Goal: Communication & Community: Answer question/provide support

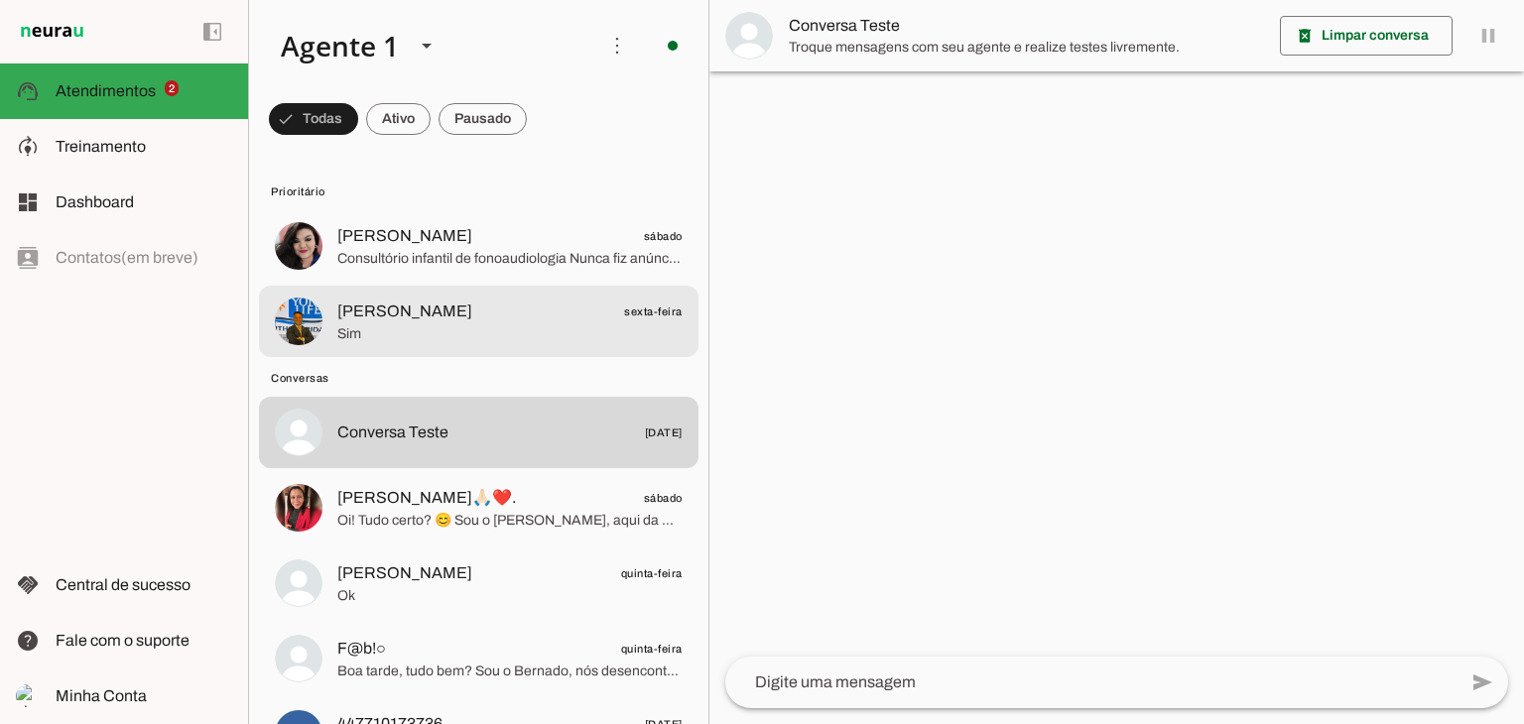
click at [444, 304] on span "[PERSON_NAME]" at bounding box center [404, 312] width 135 height 24
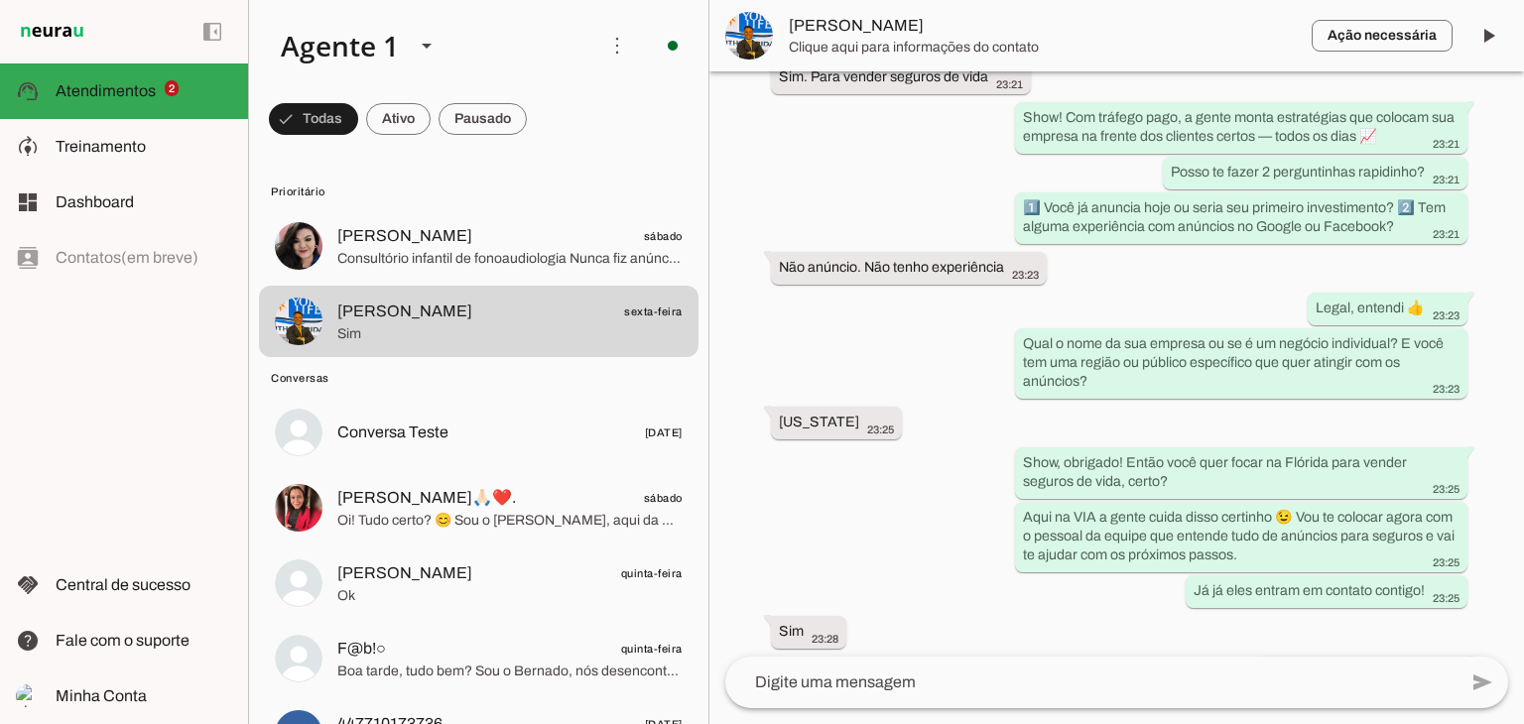
scroll to position [544, 0]
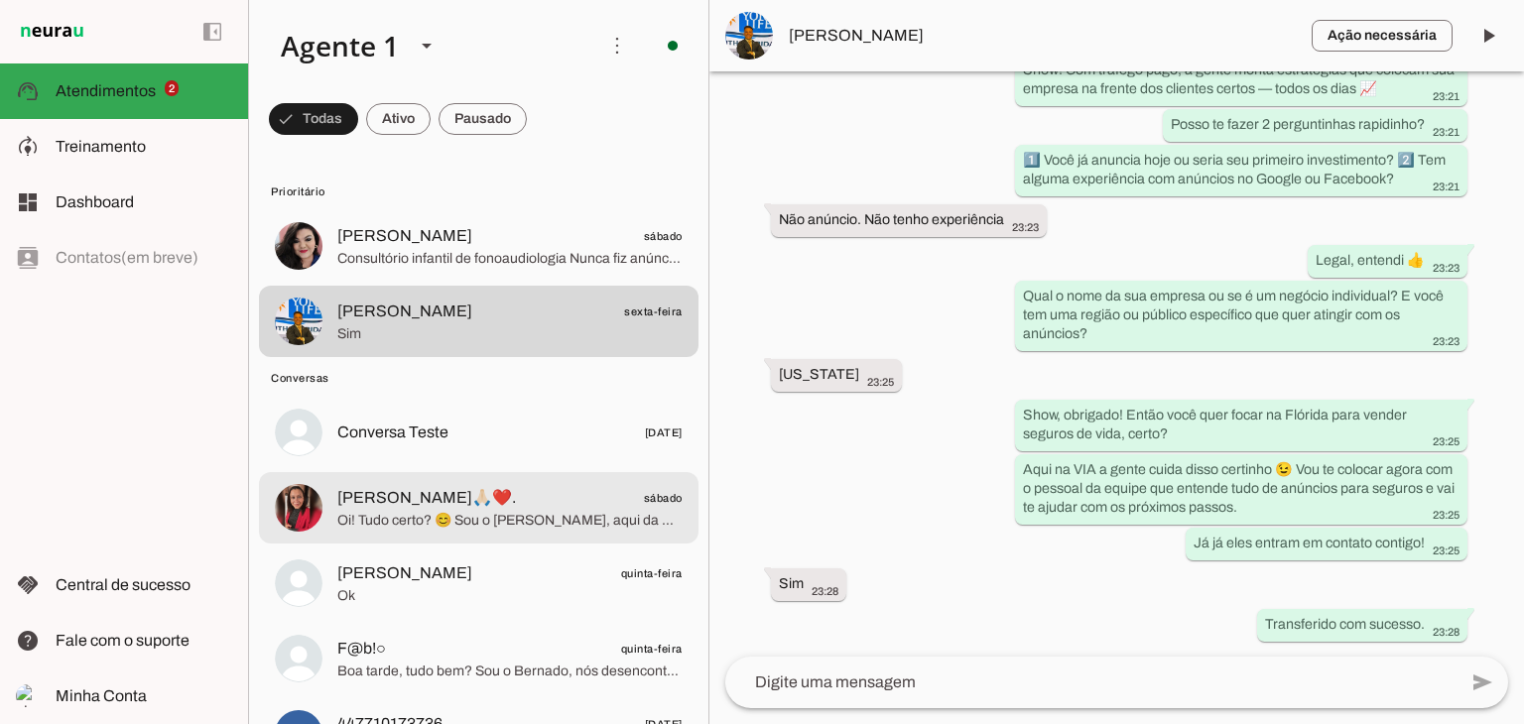
click at [516, 518] on span "Oi! Tudo certo? 😊 Sou o [PERSON_NAME], aqui da VIA. Vi que você se interessou p…" at bounding box center [509, 521] width 345 height 20
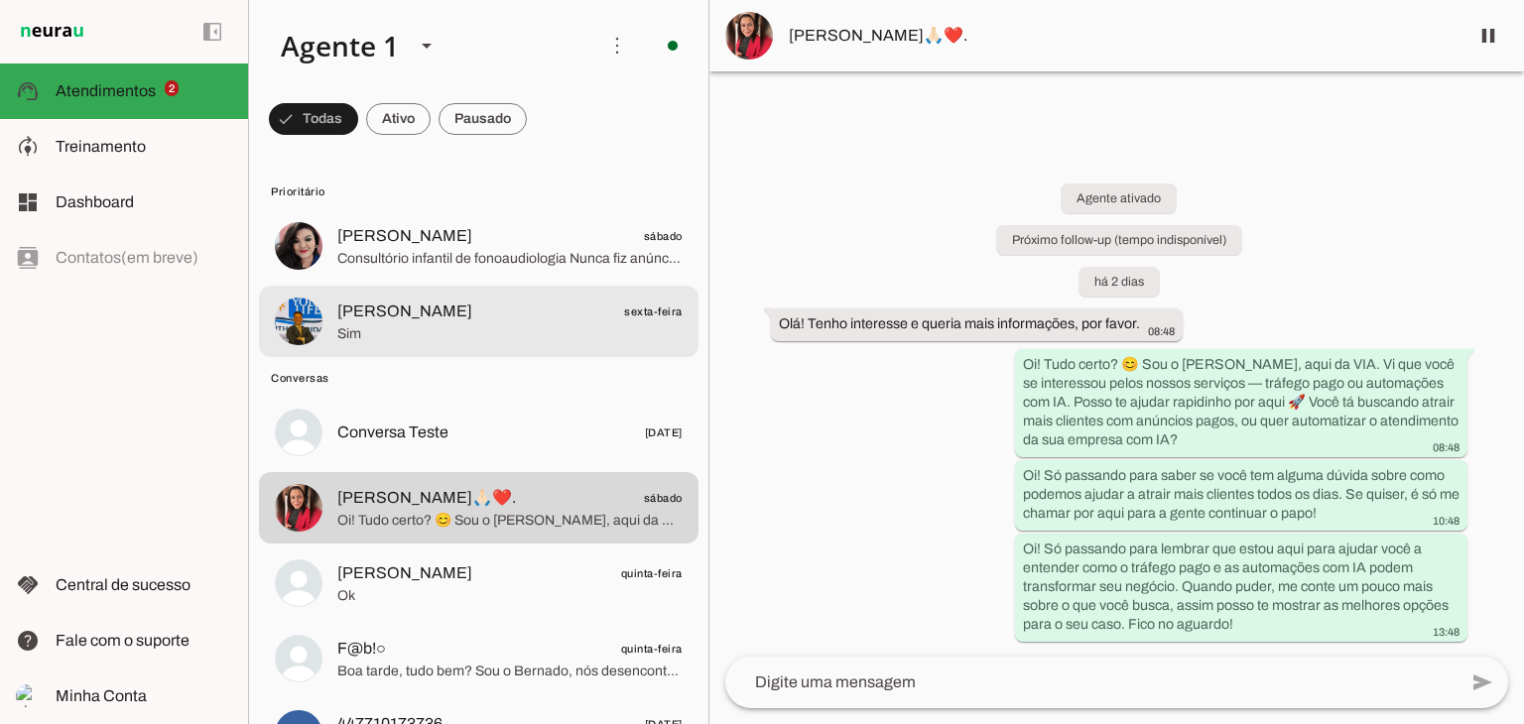
click at [423, 315] on span "[PERSON_NAME]" at bounding box center [404, 312] width 135 height 24
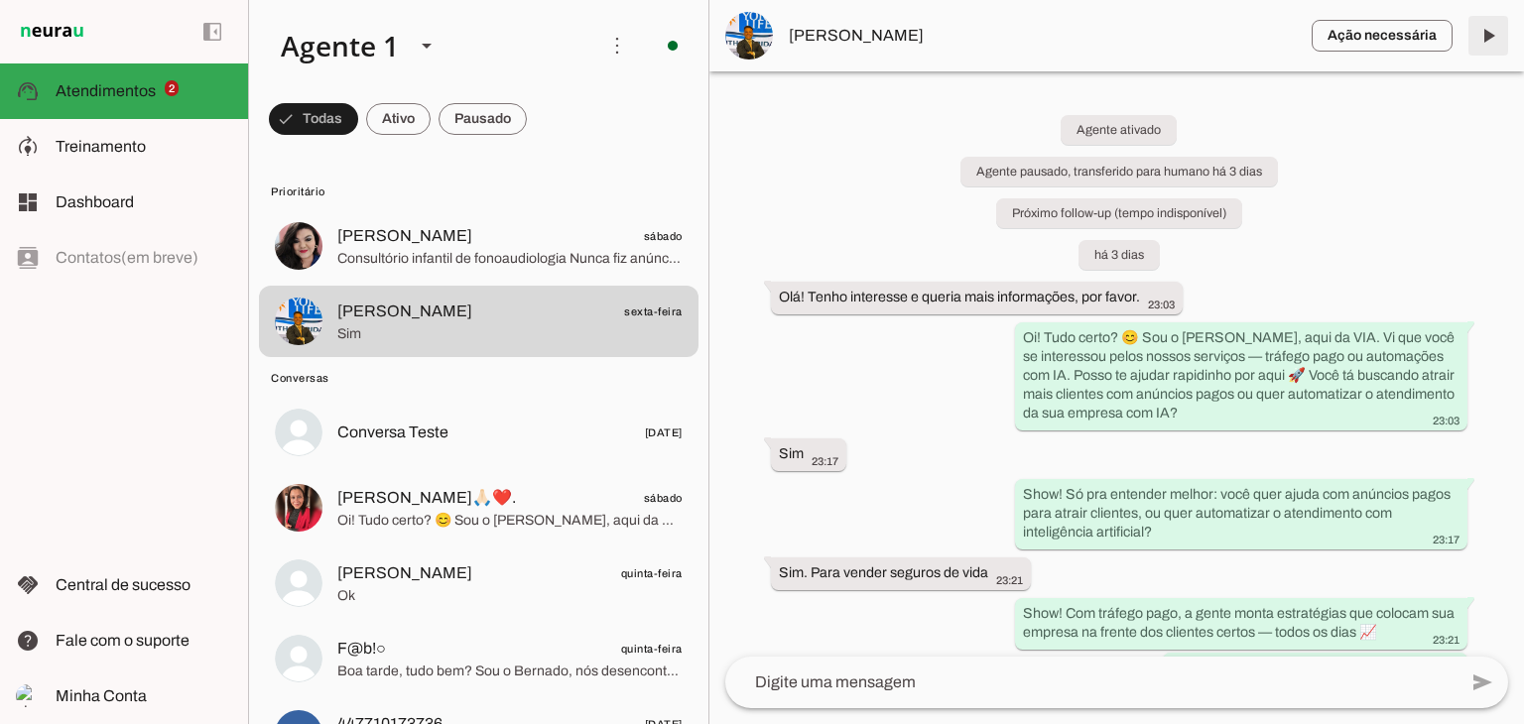
click at [1481, 40] on span at bounding box center [1488, 36] width 48 height 48
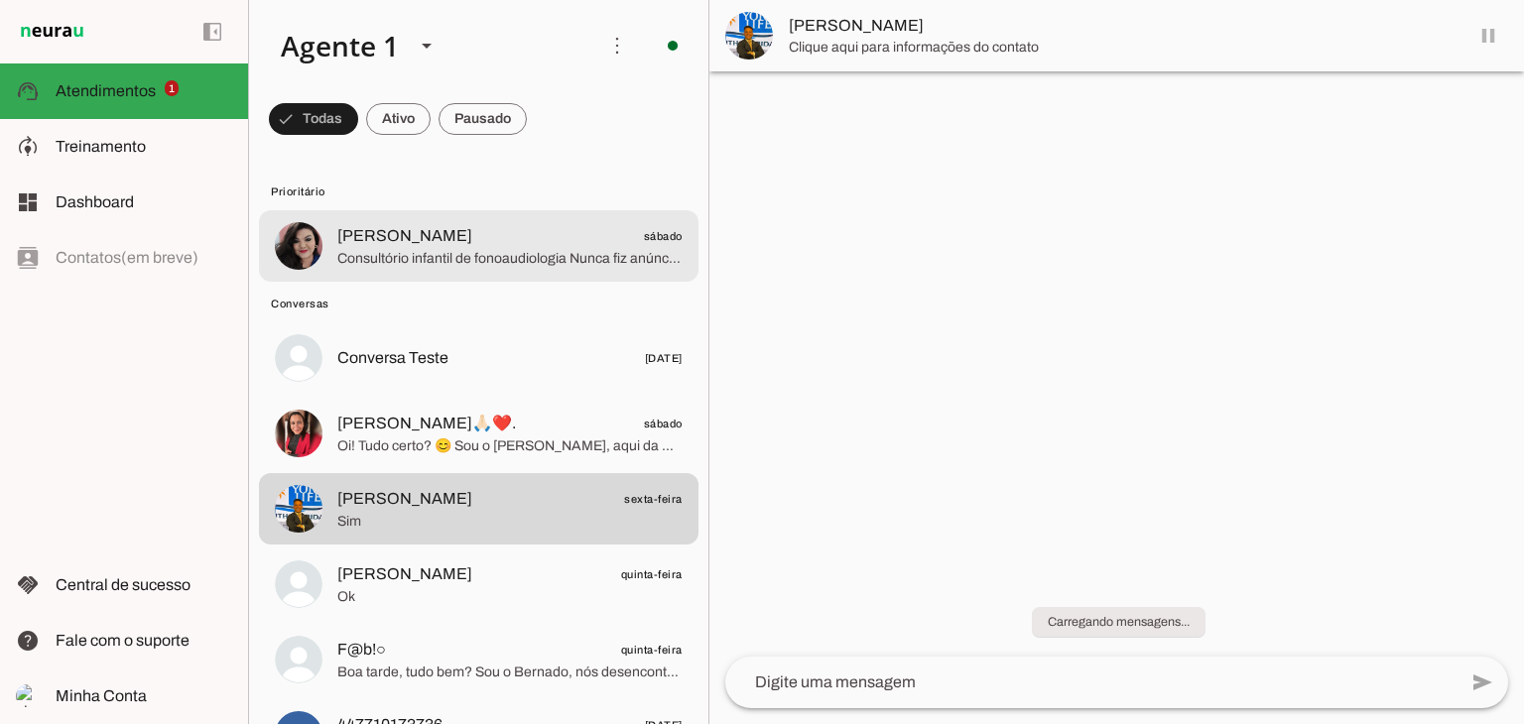
click at [457, 254] on span "Consultório infantil de fonoaudiologia Nunca fiz anúncios com tráfego pago" at bounding box center [509, 259] width 345 height 20
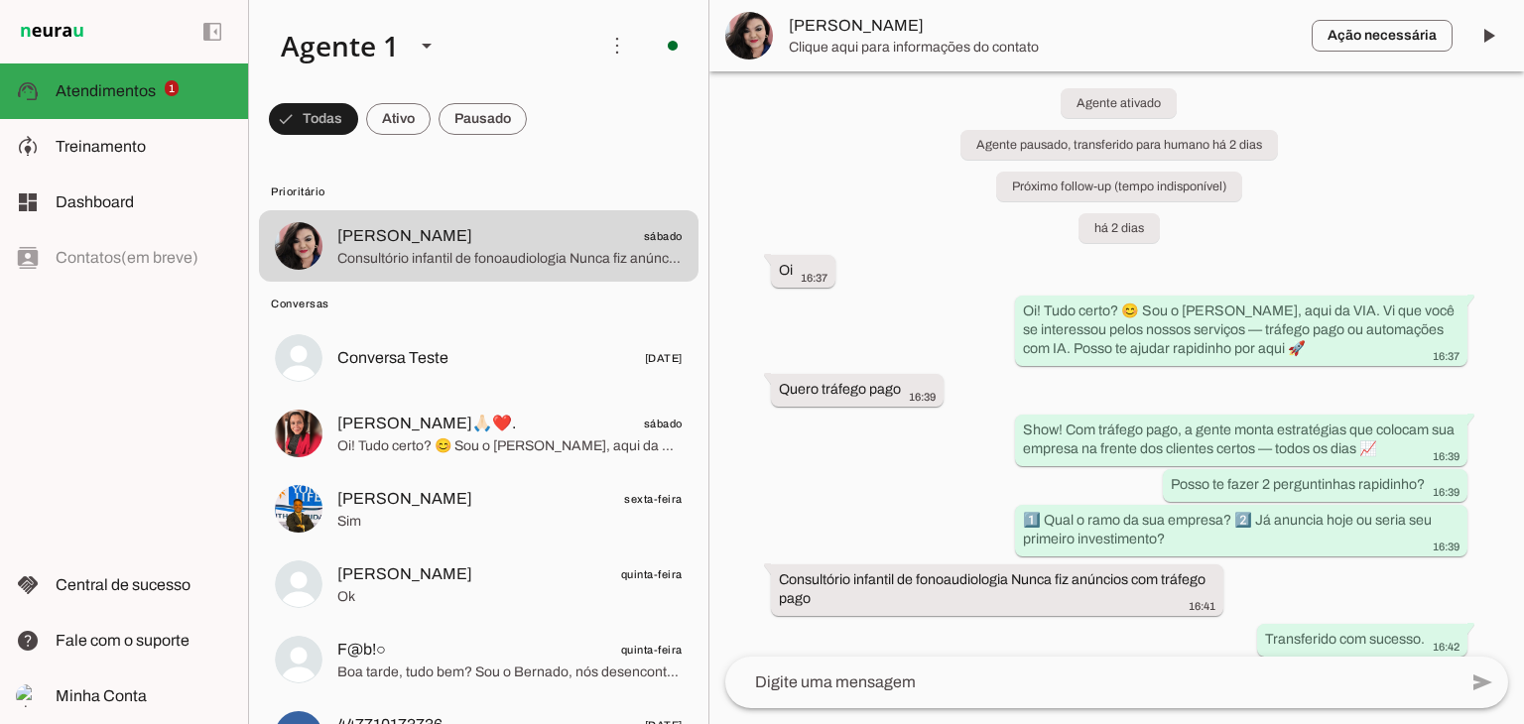
scroll to position [42, 0]
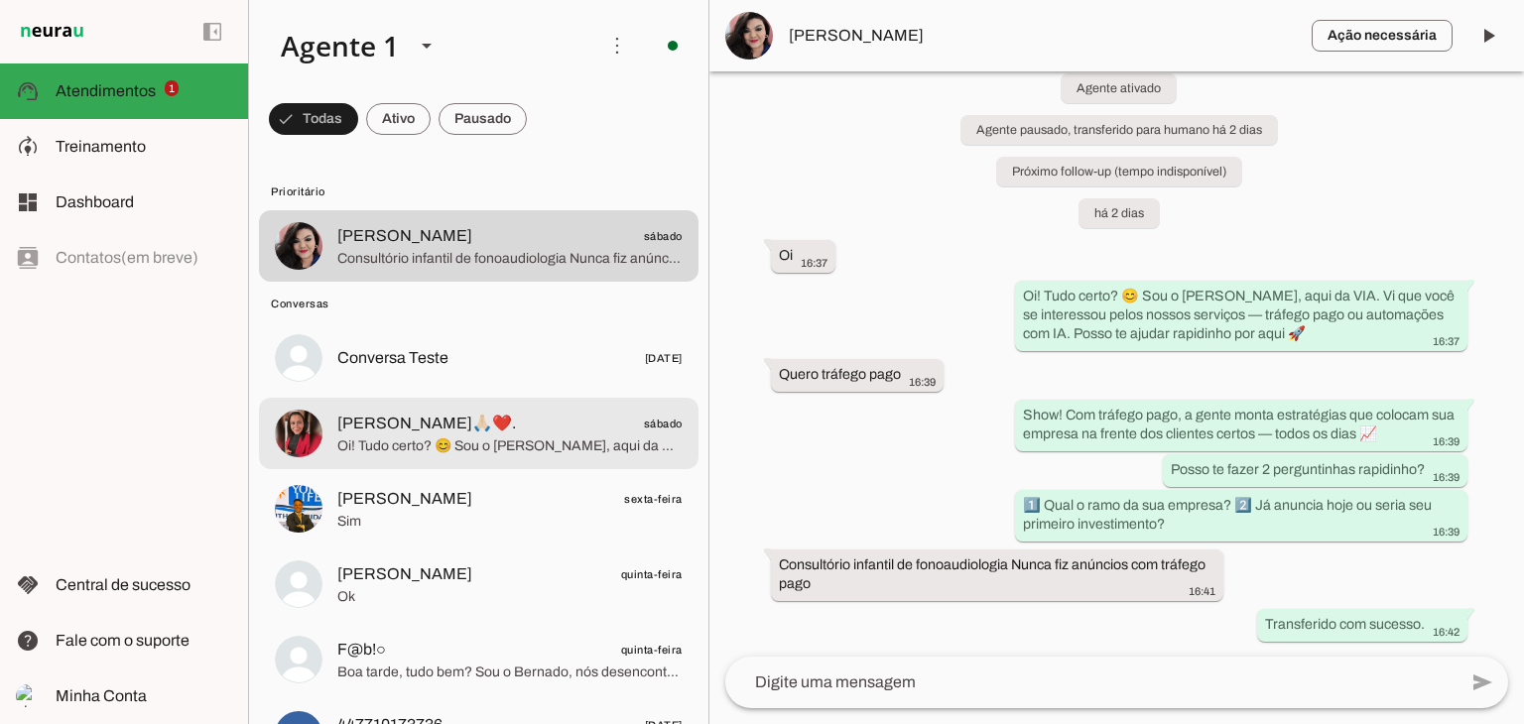
click at [445, 429] on span "[PERSON_NAME]🙏🏻❤️." at bounding box center [426, 424] width 179 height 24
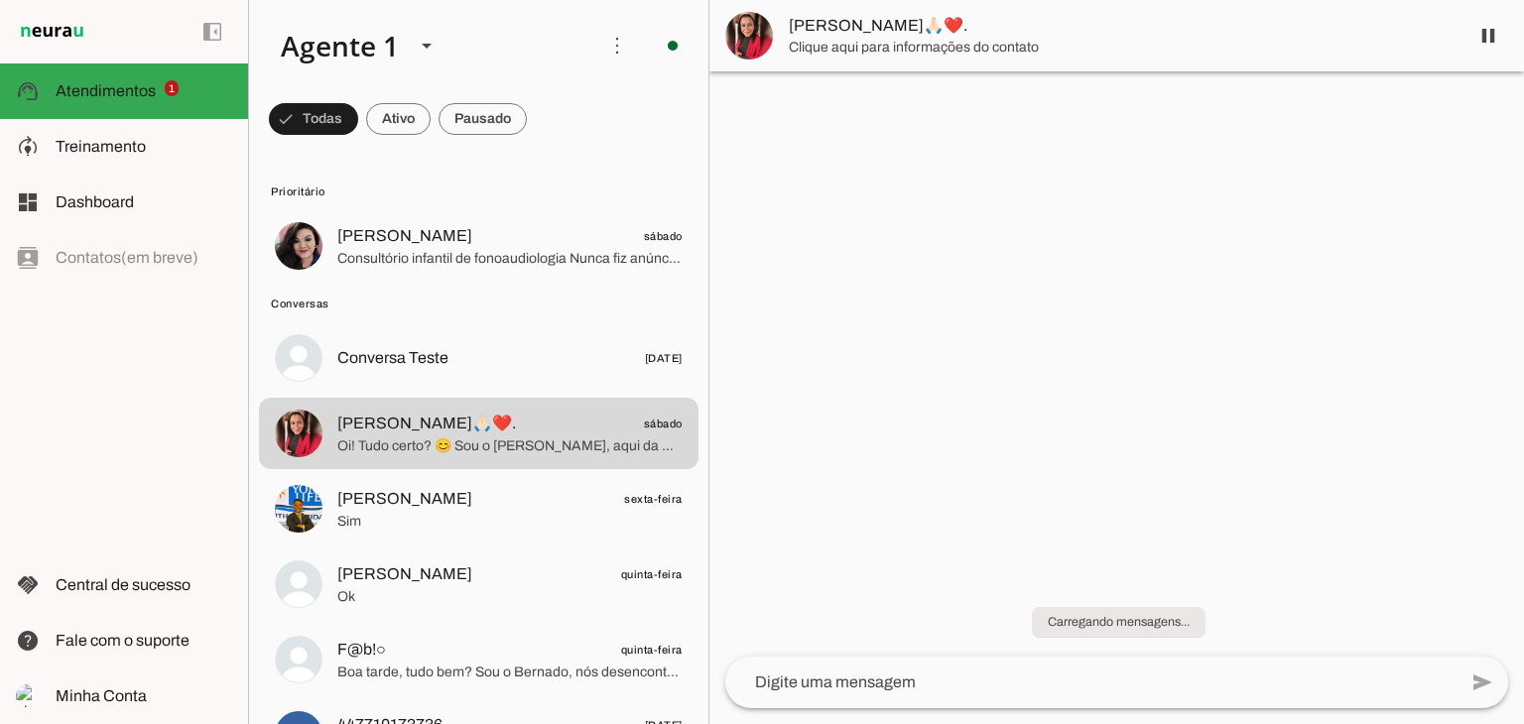
click at [874, 12] on md-item "[PERSON_NAME]🙏🏻❤️." at bounding box center [1116, 35] width 814 height 71
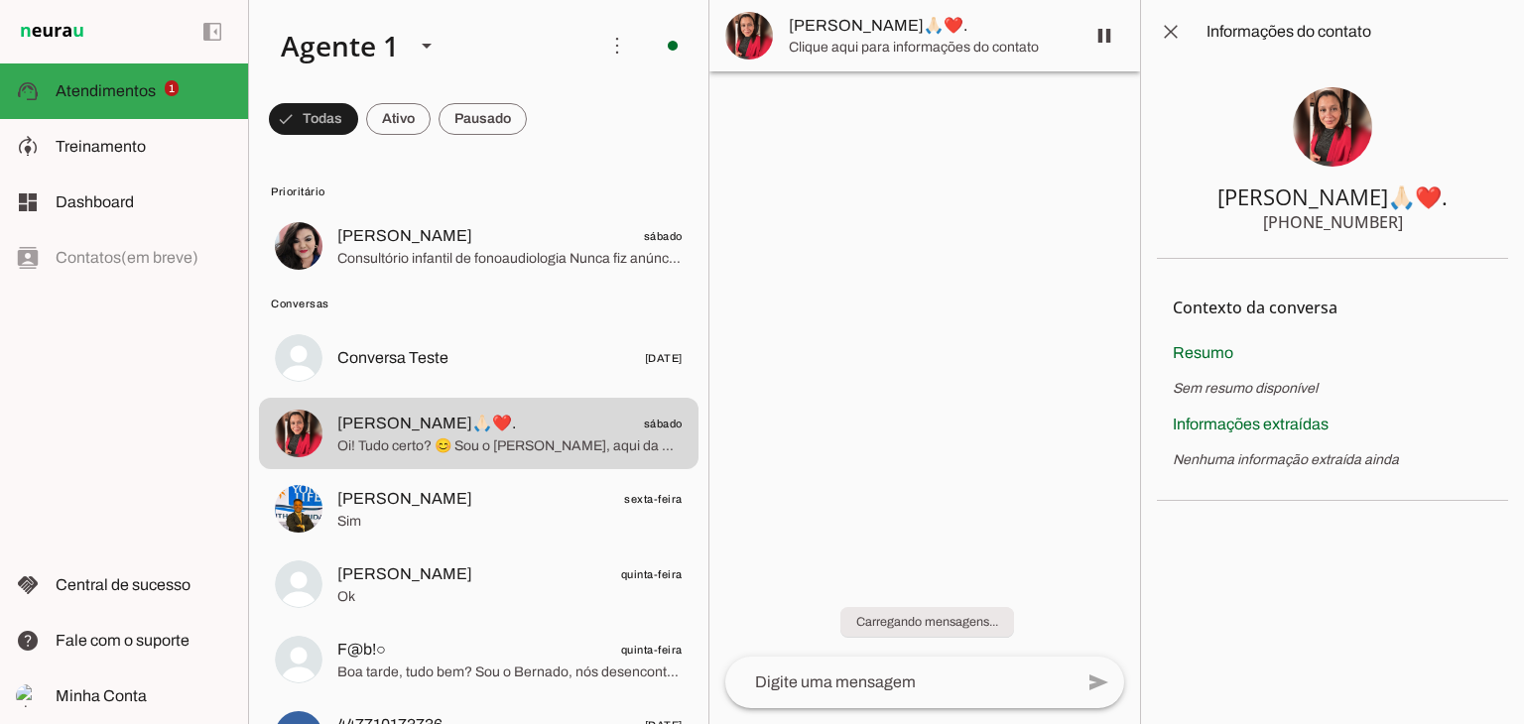
click at [875, 23] on span "[PERSON_NAME]🙏🏻❤️." at bounding box center [929, 26] width 280 height 24
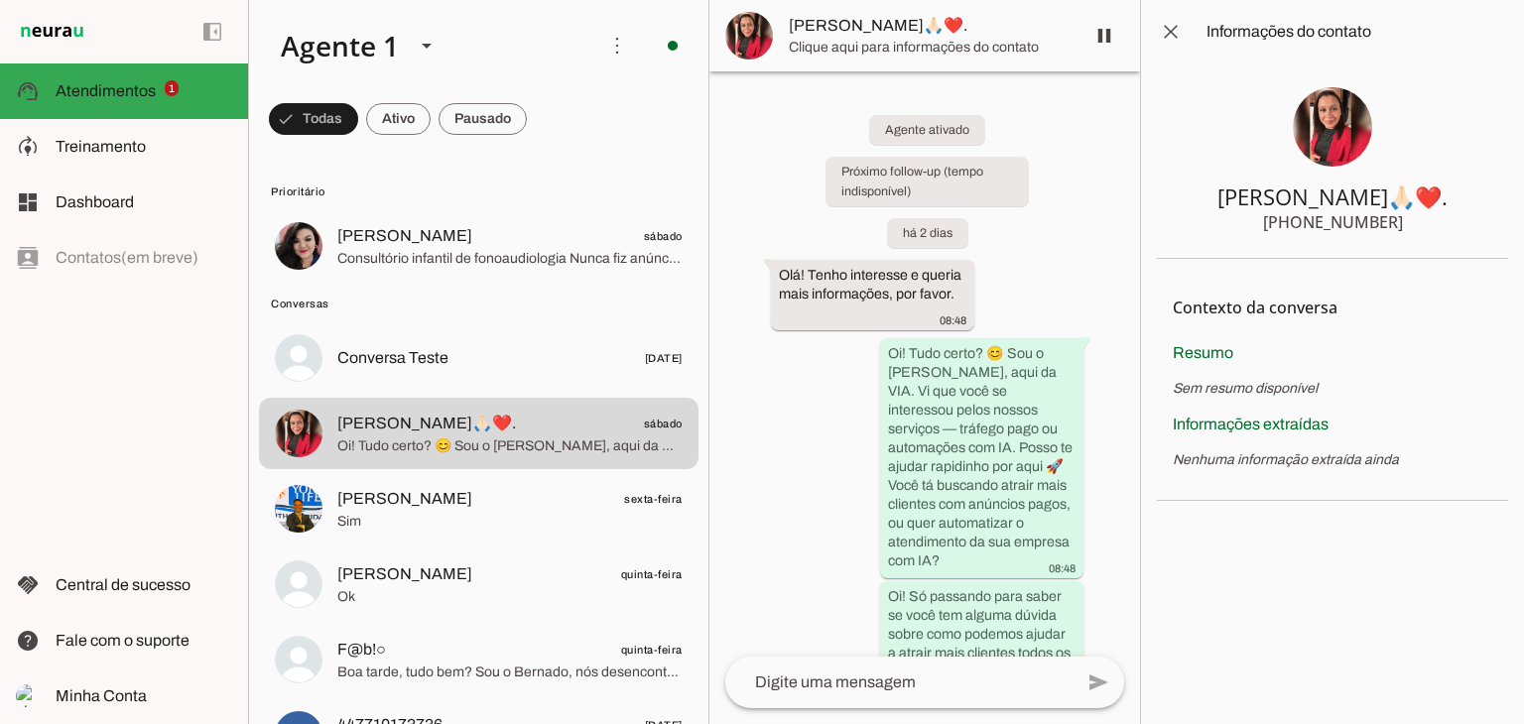
click at [1331, 116] on img at bounding box center [1331, 126] width 79 height 79
click at [1171, 30] on span at bounding box center [1171, 32] width 48 height 48
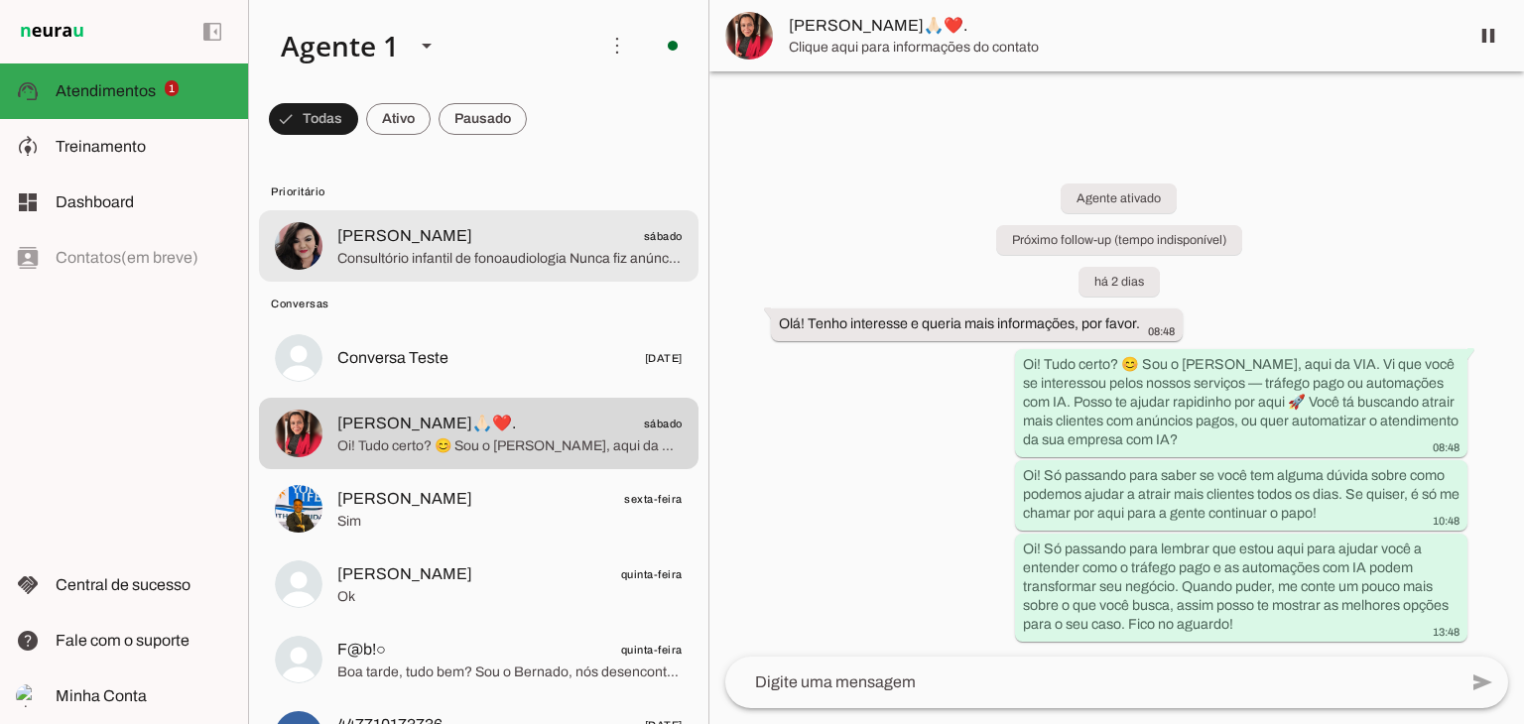
click at [439, 258] on span "Consultório infantil de fonoaudiologia Nunca fiz anúncios com tráfego pago" at bounding box center [509, 259] width 345 height 20
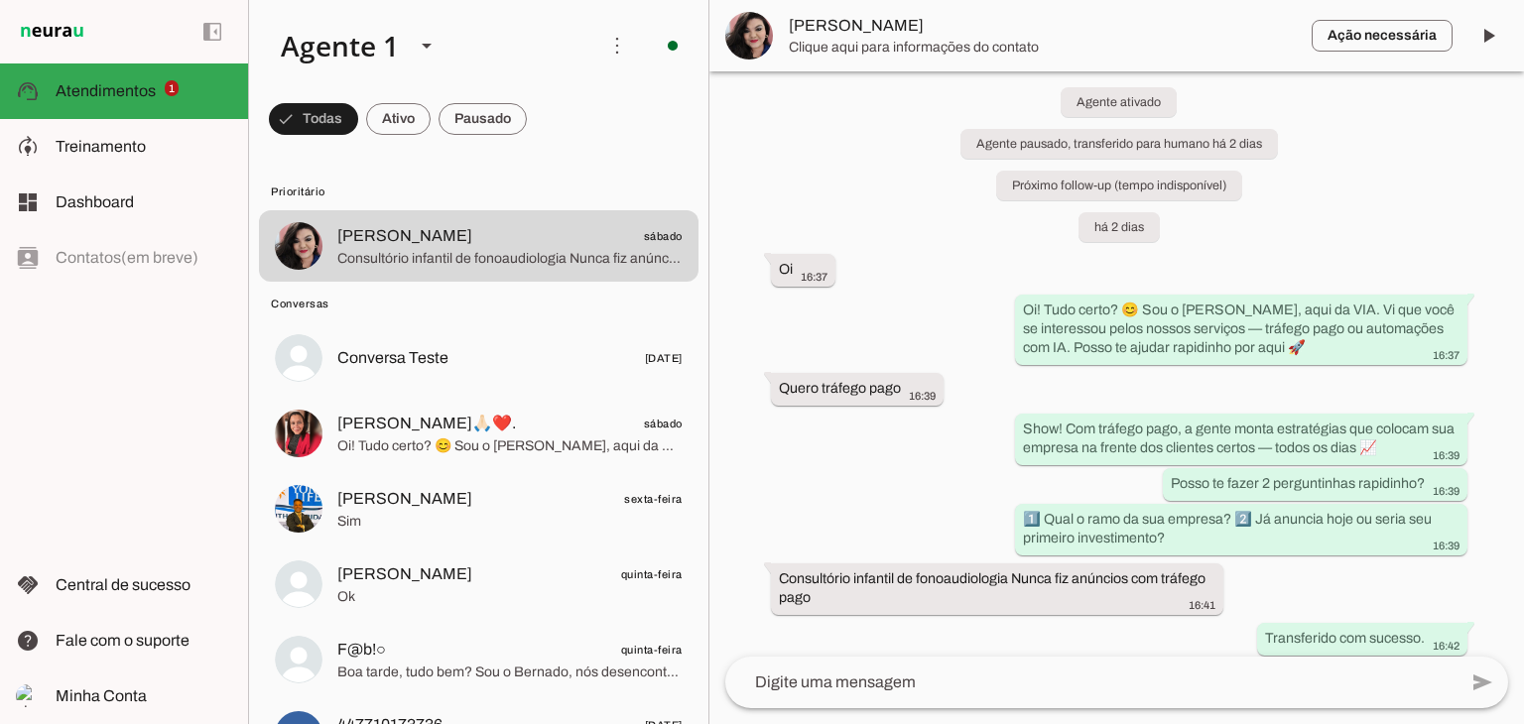
scroll to position [42, 0]
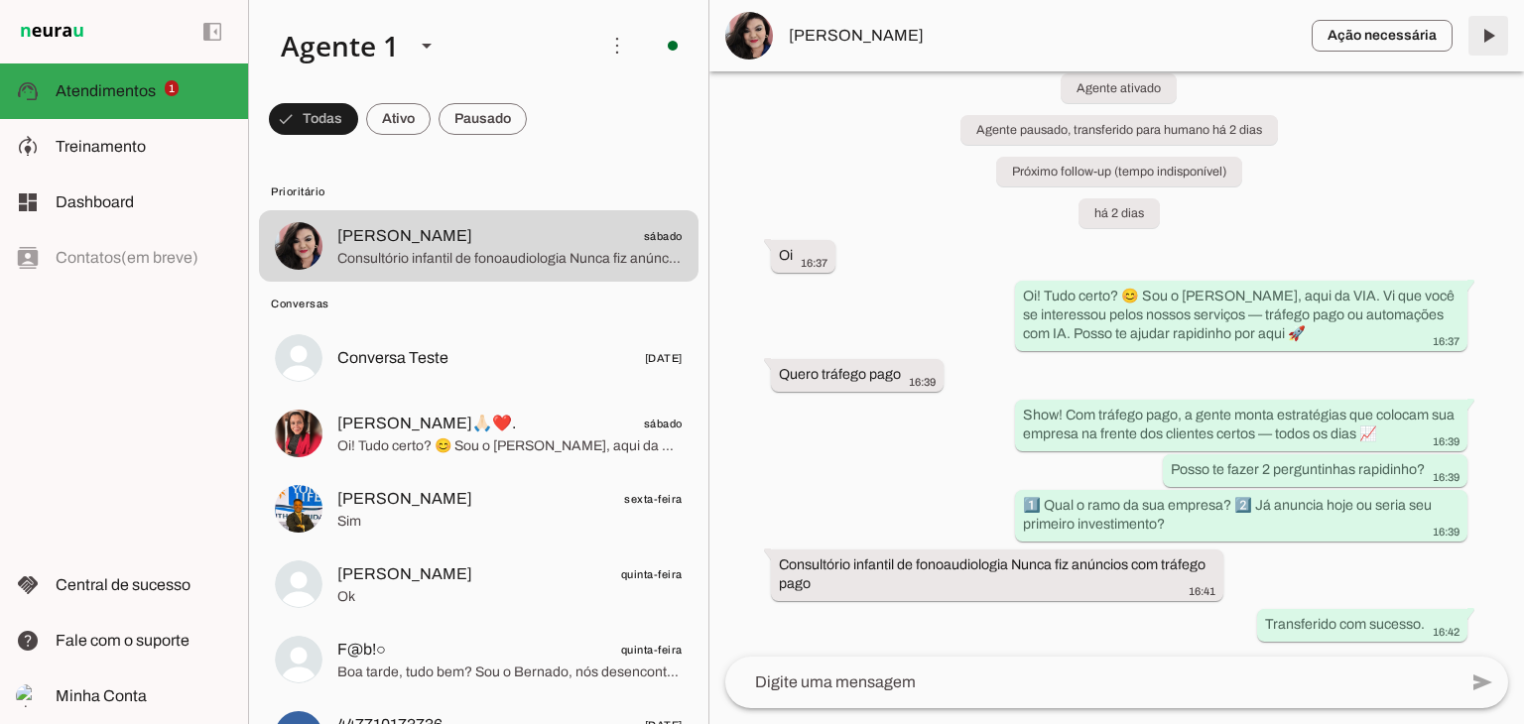
click at [1489, 35] on span at bounding box center [1488, 36] width 48 height 48
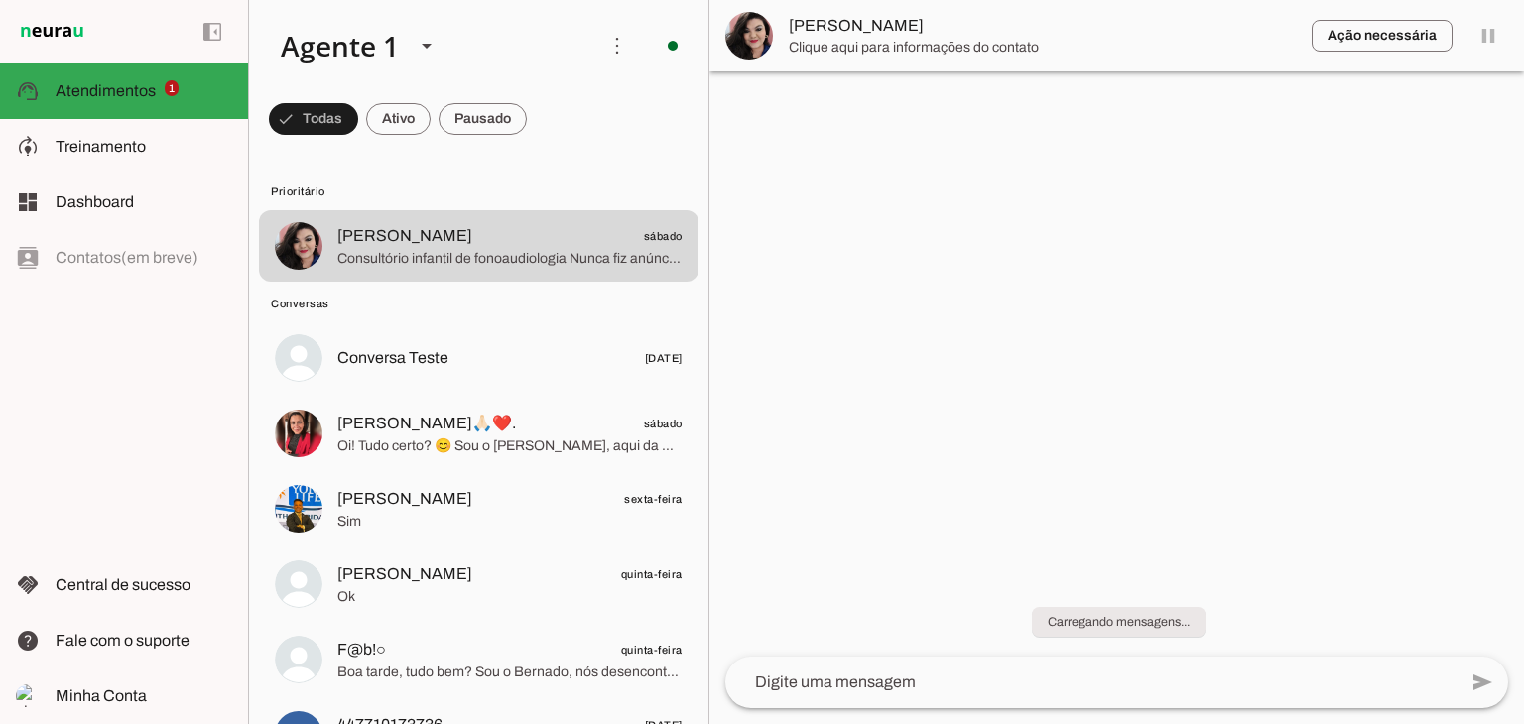
scroll to position [0, 0]
